Goal: Go to known website: Access a specific website the user already knows

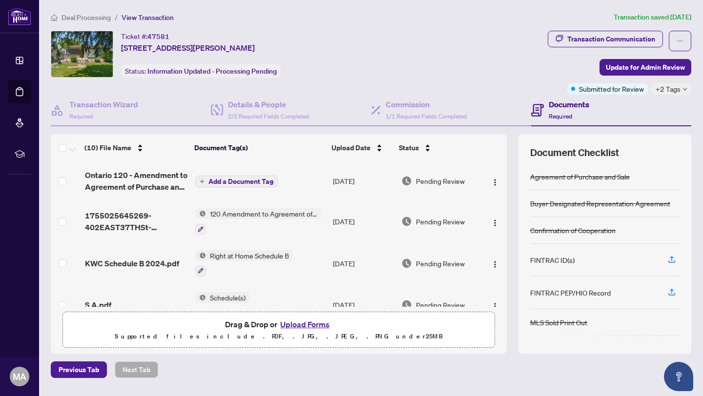
scroll to position [79, 0]
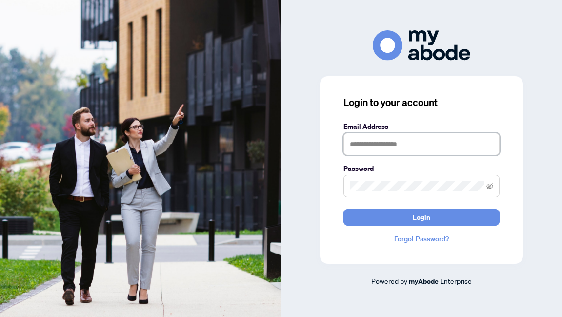
click at [414, 149] on input "text" at bounding box center [422, 144] width 156 height 22
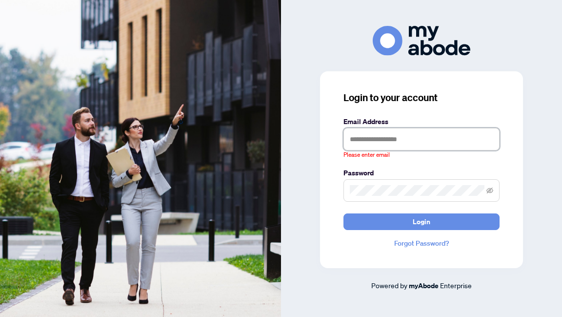
type input "**********"
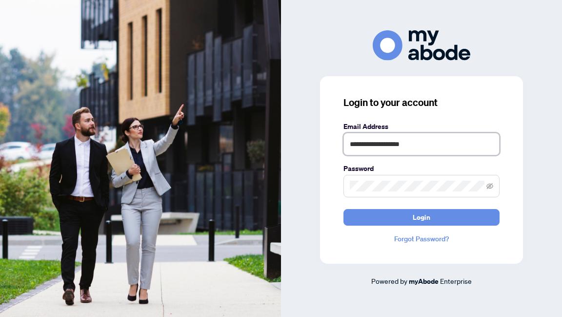
click at [344, 209] on button "Login" at bounding box center [422, 217] width 156 height 17
